Goal: Transaction & Acquisition: Purchase product/service

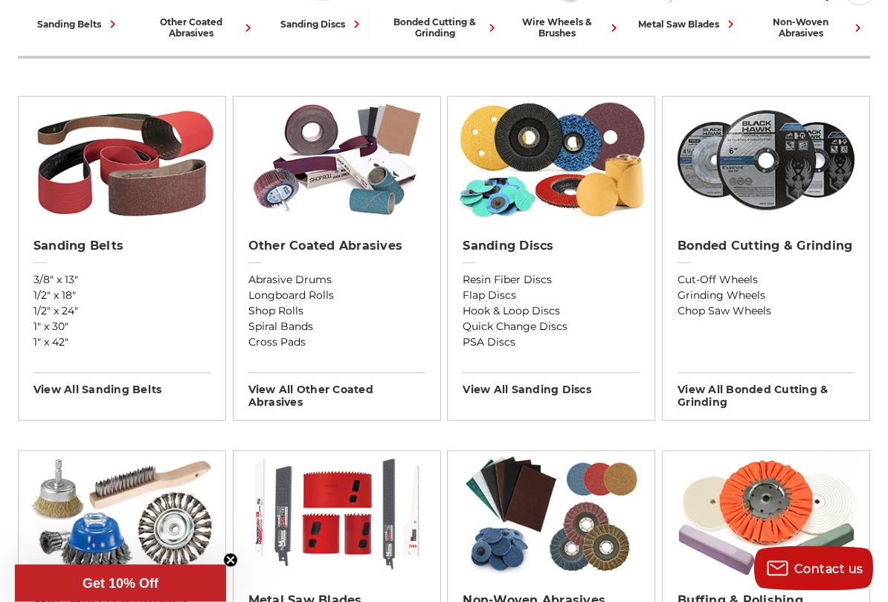
scroll to position [471, 0]
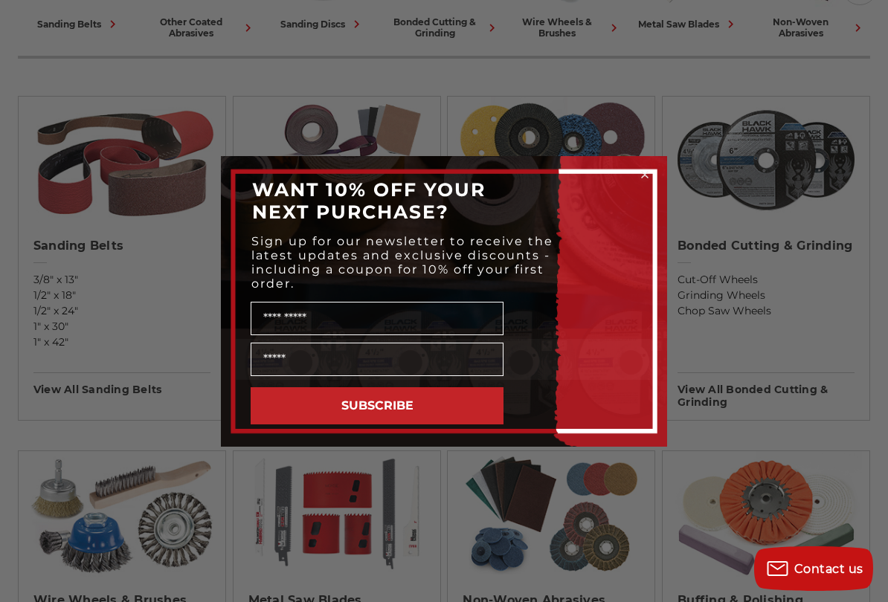
click at [647, 169] on circle "Close dialog" at bounding box center [645, 174] width 14 height 14
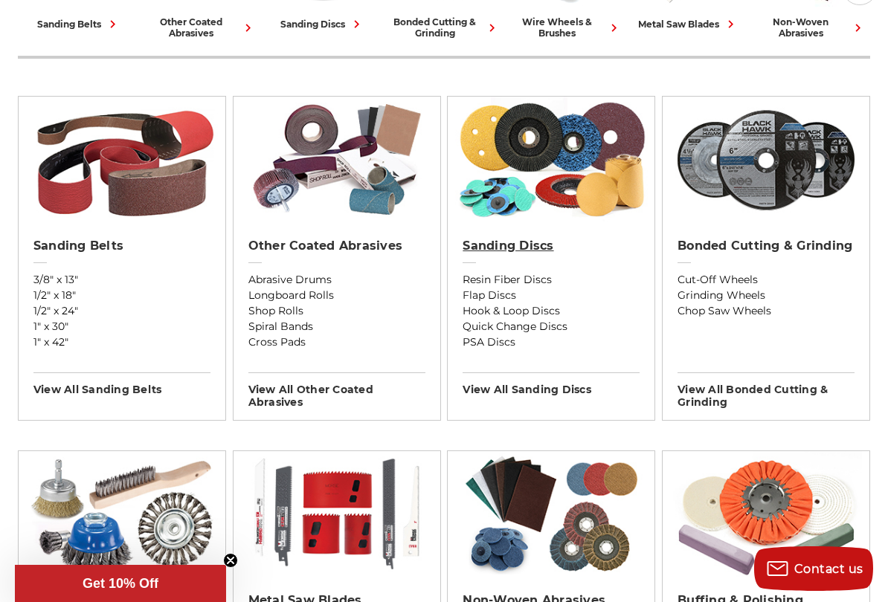
click at [552, 259] on link "Sanding Discs" at bounding box center [550, 255] width 177 height 33
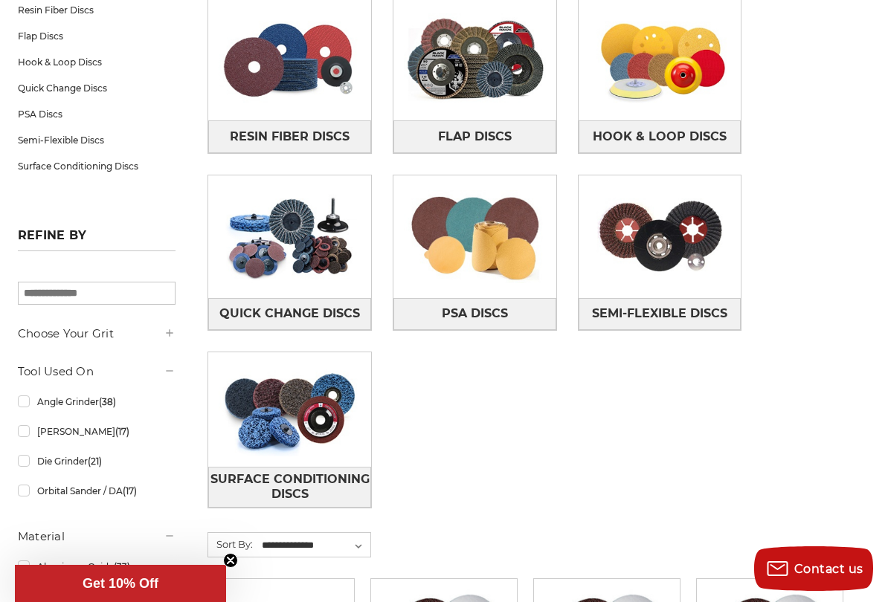
scroll to position [291, 0]
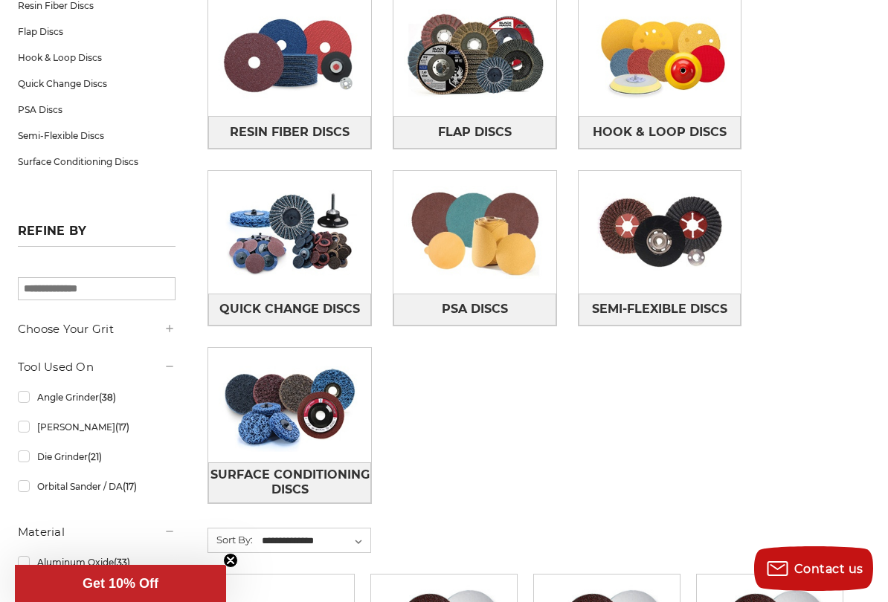
click at [471, 223] on img at bounding box center [474, 232] width 163 height 114
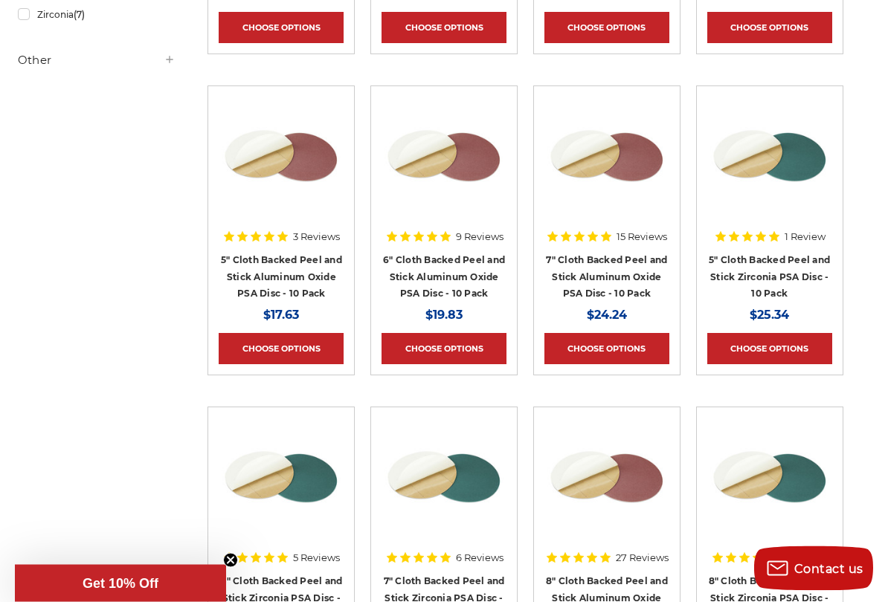
scroll to position [566, 0]
click at [450, 212] on img at bounding box center [443, 156] width 119 height 119
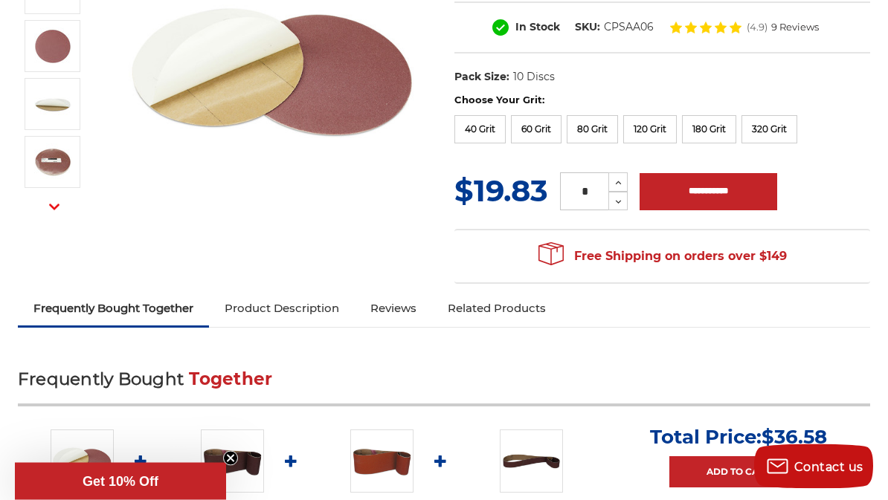
scroll to position [311, 0]
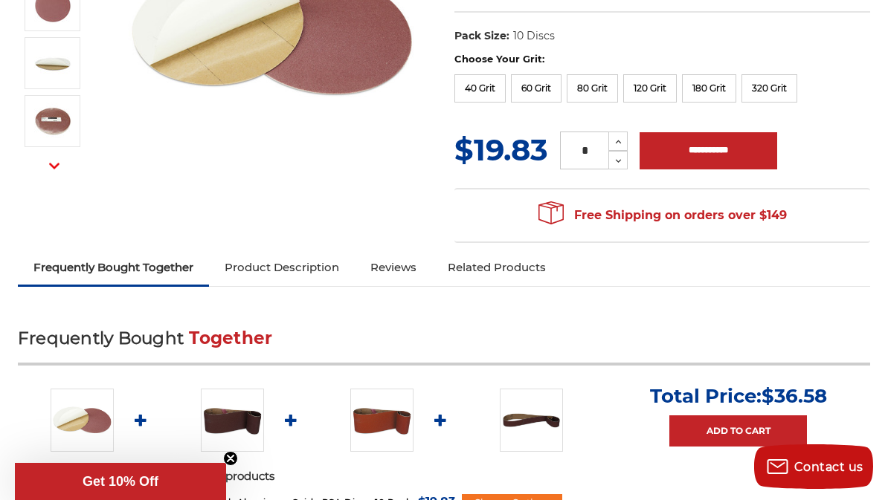
click at [384, 404] on img at bounding box center [381, 420] width 63 height 63
